Goal: Task Accomplishment & Management: Use online tool/utility

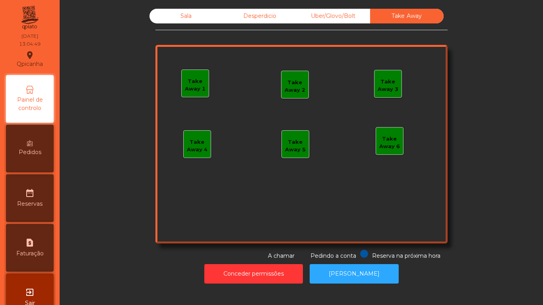
click at [38, 104] on span "Painel de controlo" at bounding box center [30, 104] width 44 height 17
click at [33, 56] on icon "location_on" at bounding box center [30, 56] width 10 height 10
click at [38, 104] on span "Painel de controlo" at bounding box center [30, 104] width 44 height 17
click at [177, 22] on div "Sala" at bounding box center [187, 16] width 74 height 15
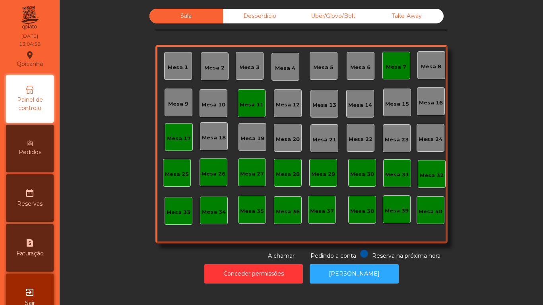
click at [212, 67] on div "Mesa 2" at bounding box center [214, 68] width 20 height 8
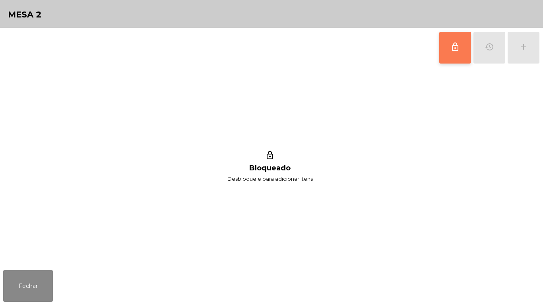
click at [447, 54] on button "lock_outline" at bounding box center [455, 48] width 32 height 32
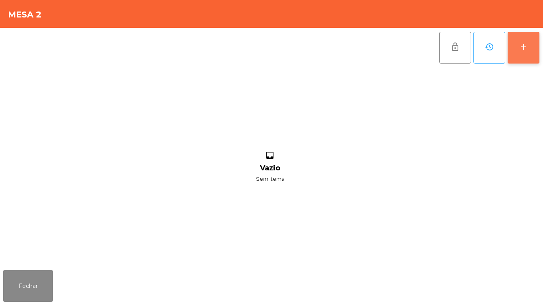
click at [523, 50] on div "add" at bounding box center [524, 47] width 10 height 10
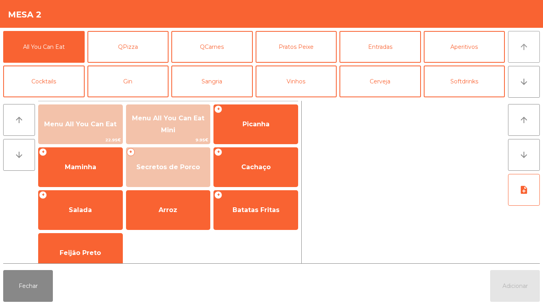
click at [519, 52] on button "arrow_upward" at bounding box center [524, 47] width 32 height 32
click at [523, 90] on button "arrow_downward" at bounding box center [524, 82] width 32 height 32
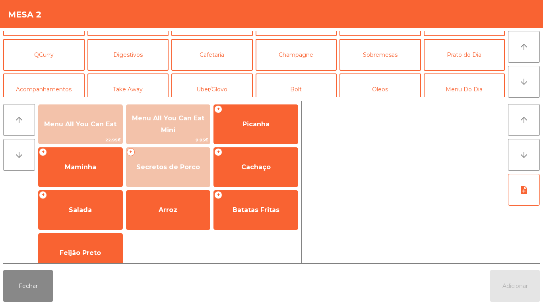
scroll to position [69, 0]
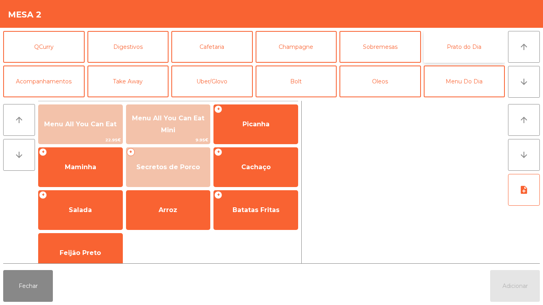
click at [462, 56] on button "Prato do Dia" at bounding box center [465, 47] width 82 height 32
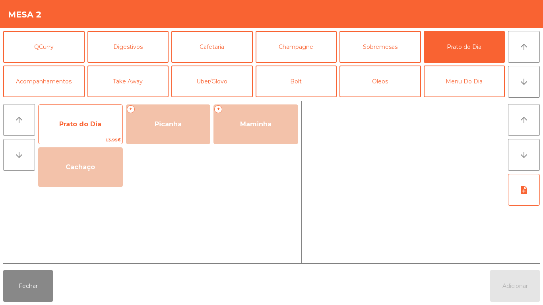
click at [80, 120] on span "Prato do Dia" at bounding box center [80, 124] width 42 height 8
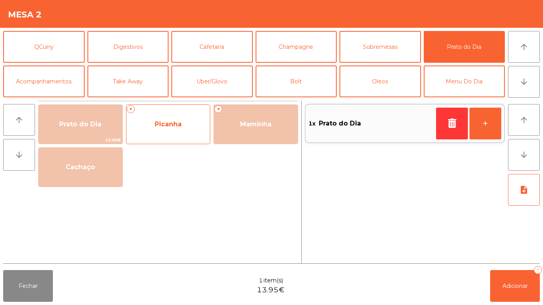
click at [176, 121] on span "Picanha" at bounding box center [168, 124] width 27 height 8
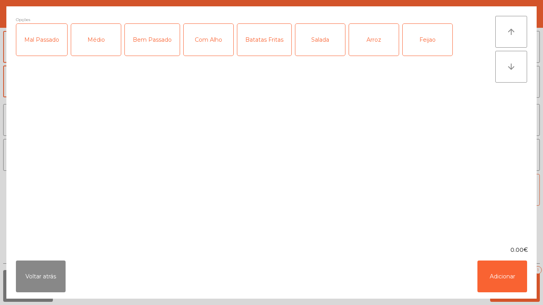
click at [48, 41] on div "Mal Passado" at bounding box center [41, 40] width 51 height 32
click at [210, 42] on div "Com Alho" at bounding box center [209, 40] width 50 height 32
click at [260, 40] on div "Batatas Fritas" at bounding box center [264, 40] width 54 height 32
click at [501, 272] on button "Adicionar" at bounding box center [503, 277] width 50 height 32
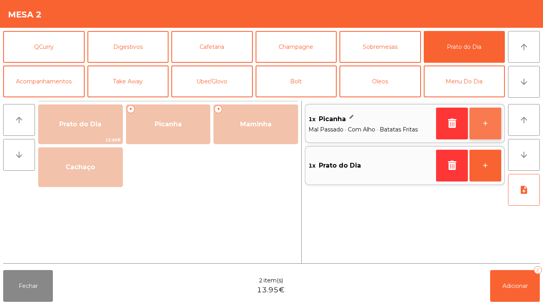
click at [481, 122] on button "+" at bounding box center [486, 124] width 32 height 32
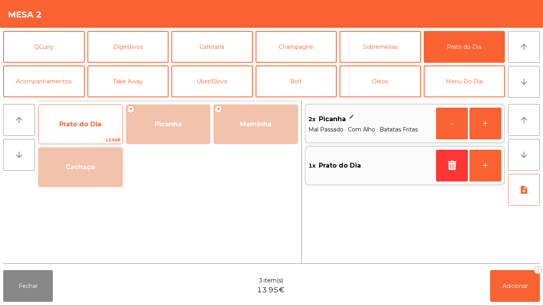
click at [91, 119] on span "Prato do Dia" at bounding box center [81, 124] width 84 height 21
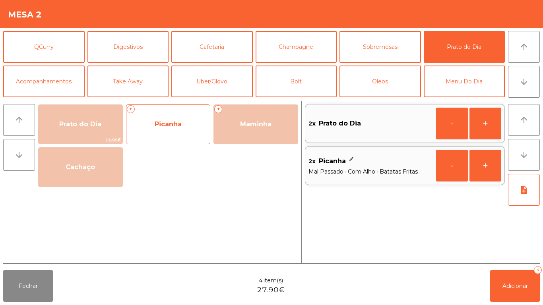
click at [180, 126] on span "Picanha" at bounding box center [168, 124] width 27 height 8
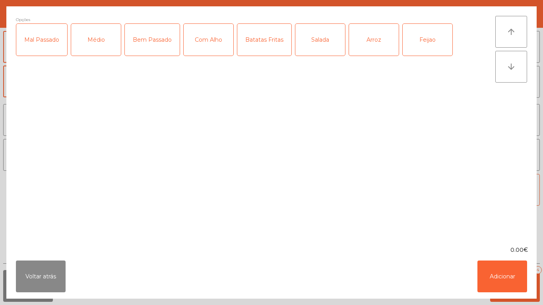
click at [50, 39] on div "Mal Passado" at bounding box center [41, 40] width 51 height 32
click at [501, 272] on button "Adicionar" at bounding box center [503, 277] width 50 height 32
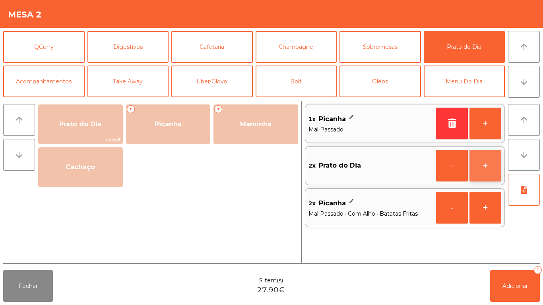
click at [483, 169] on button "+" at bounding box center [486, 166] width 32 height 32
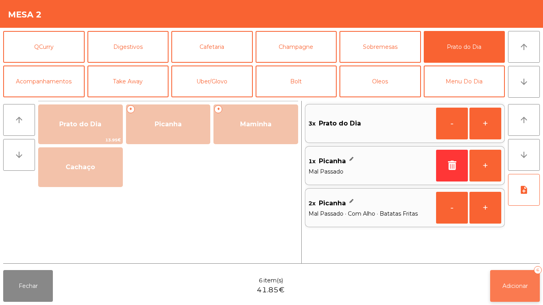
click at [504, 282] on button "Adicionar 6" at bounding box center [515, 286] width 50 height 32
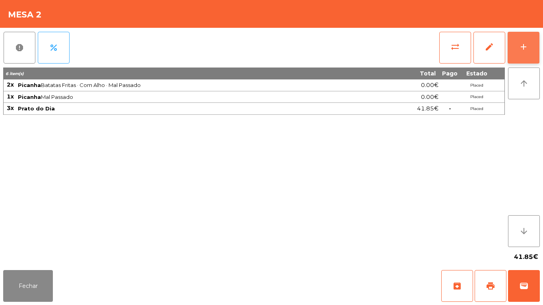
click at [516, 47] on button "add" at bounding box center [524, 48] width 32 height 32
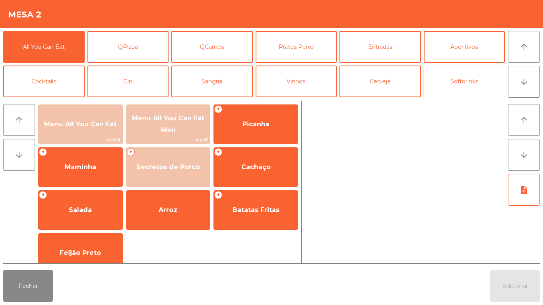
click at [456, 82] on button "Softdrinks" at bounding box center [465, 82] width 82 height 32
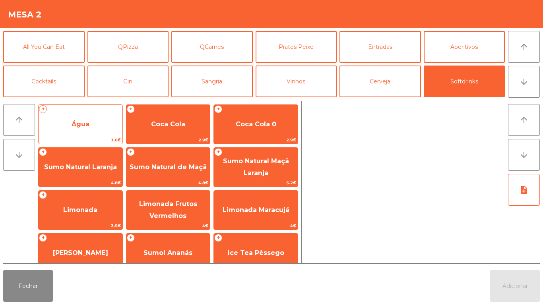
click at [85, 127] on span "Água" at bounding box center [81, 124] width 18 height 8
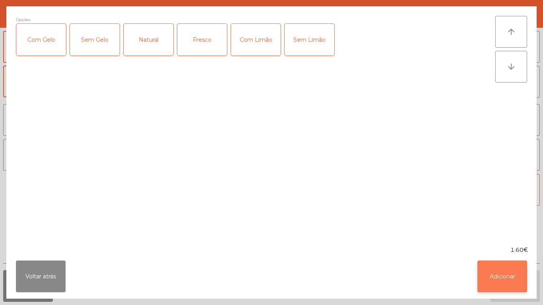
click at [490, 271] on button "Adicionar" at bounding box center [503, 277] width 50 height 32
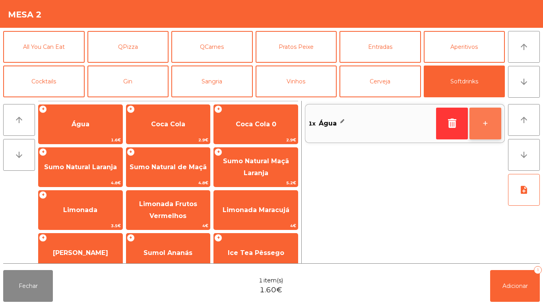
click at [475, 126] on button "+" at bounding box center [486, 124] width 32 height 32
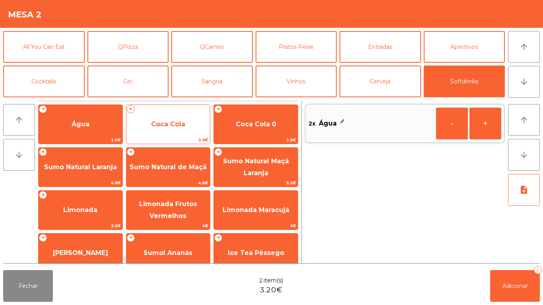
click at [174, 123] on span "Coca Cola" at bounding box center [168, 124] width 34 height 8
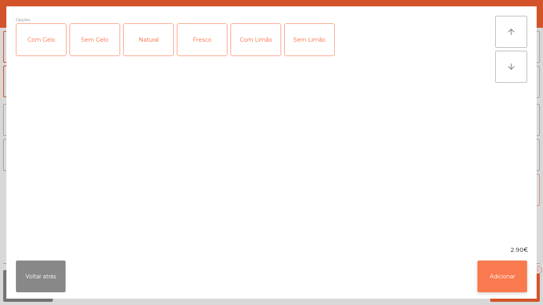
click at [490, 283] on button "Adicionar" at bounding box center [503, 277] width 50 height 32
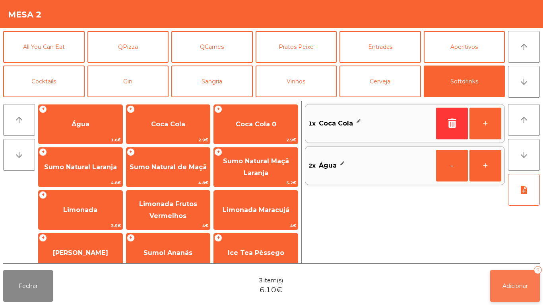
click at [516, 288] on span "Adicionar" at bounding box center [515, 286] width 25 height 7
